Goal: Information Seeking & Learning: Learn about a topic

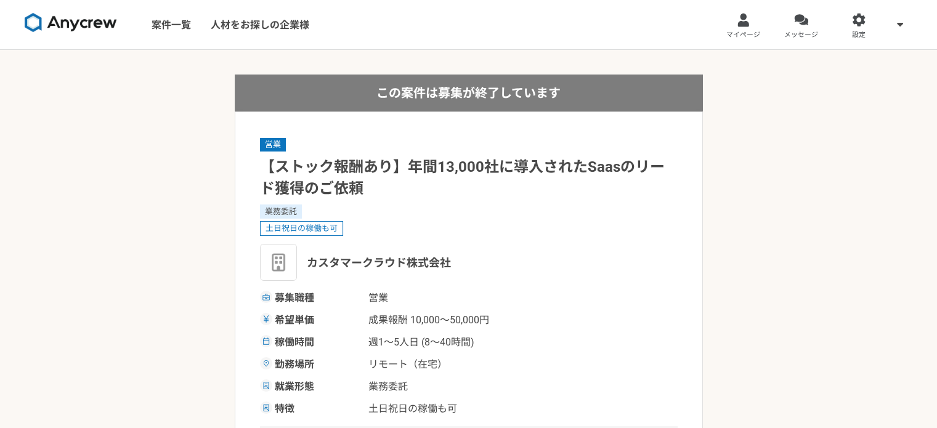
drag, startPoint x: 0, startPoint y: 0, endPoint x: 747, endPoint y: 243, distance: 785.4
drag, startPoint x: 315, startPoint y: 0, endPoint x: 466, endPoint y: 31, distance: 154.2
click at [466, 31] on nav "案件一覧 人材をお探しの企業様 マイページ メッセージ 設定" at bounding box center [468, 24] width 937 height 49
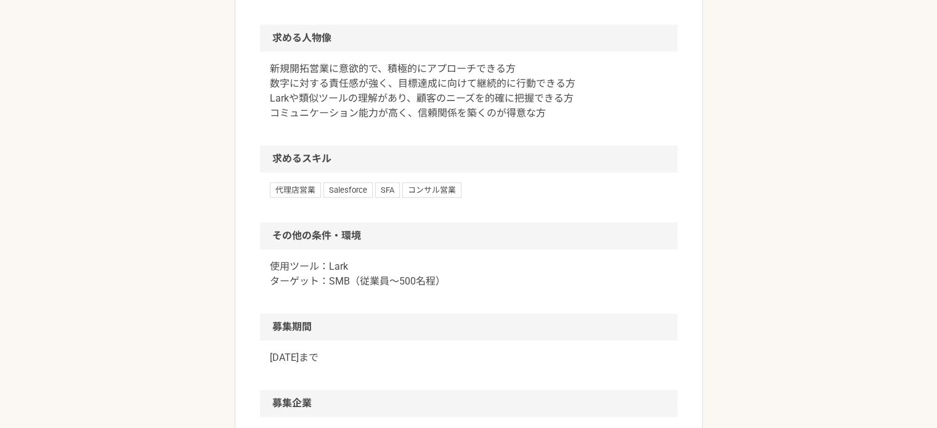
scroll to position [729, 0]
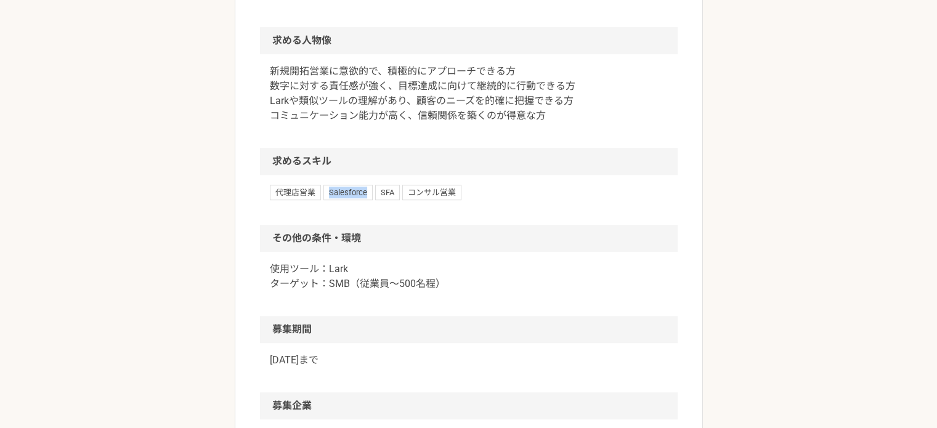
drag, startPoint x: 322, startPoint y: 210, endPoint x: 375, endPoint y: 209, distance: 53.0
click at [375, 200] on div "代理店営業 Salesforce SFA コンサル営業" at bounding box center [469, 192] width 398 height 15
copy span "Salesforce"
click at [394, 200] on span "SFA" at bounding box center [387, 192] width 25 height 15
drag, startPoint x: 394, startPoint y: 205, endPoint x: 378, endPoint y: 205, distance: 16.0
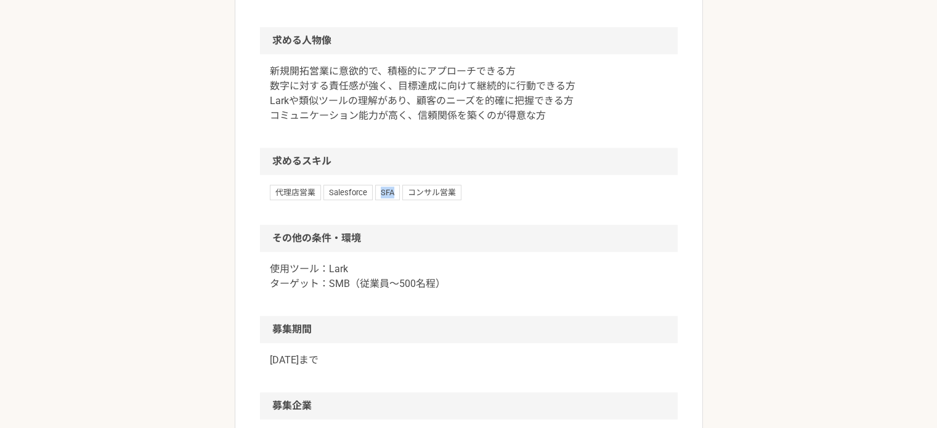
click at [378, 200] on span "SFA" at bounding box center [387, 192] width 25 height 15
copy span "SFA"
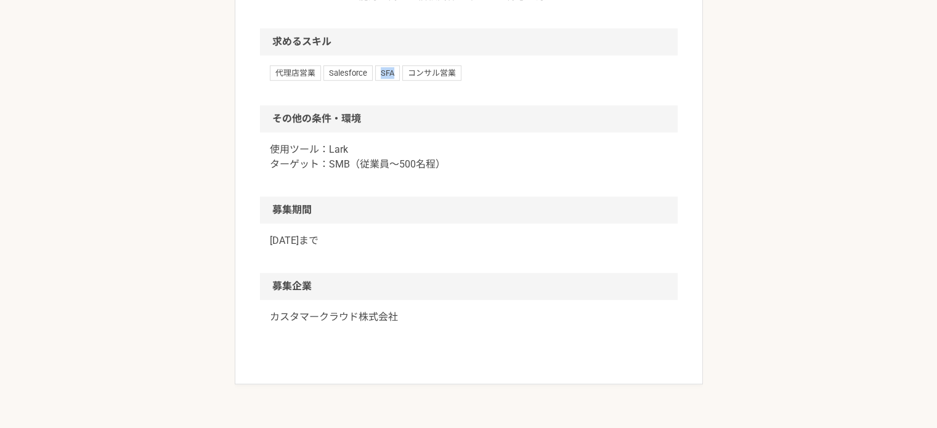
scroll to position [853, 0]
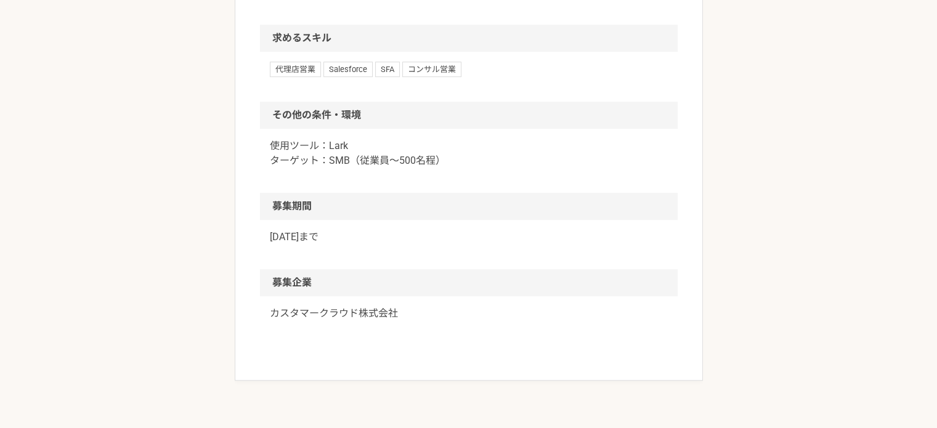
click at [436, 209] on h2 "募集期間" at bounding box center [469, 206] width 418 height 27
